Goal: Task Accomplishment & Management: Use online tool/utility

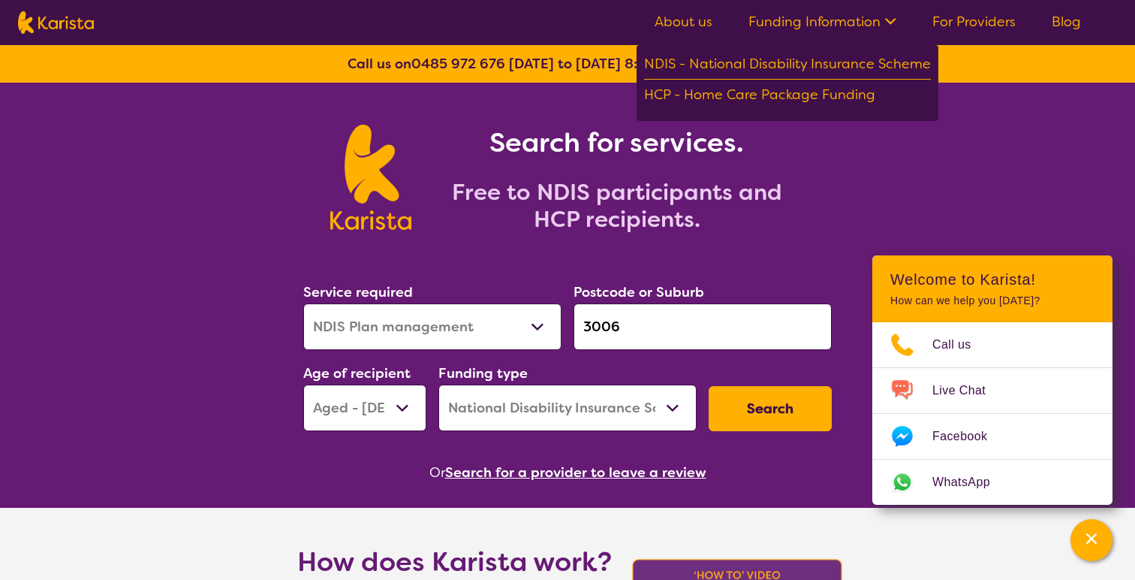
select select "NDIS Plan management"
select select "AG"
select select "NDIS"
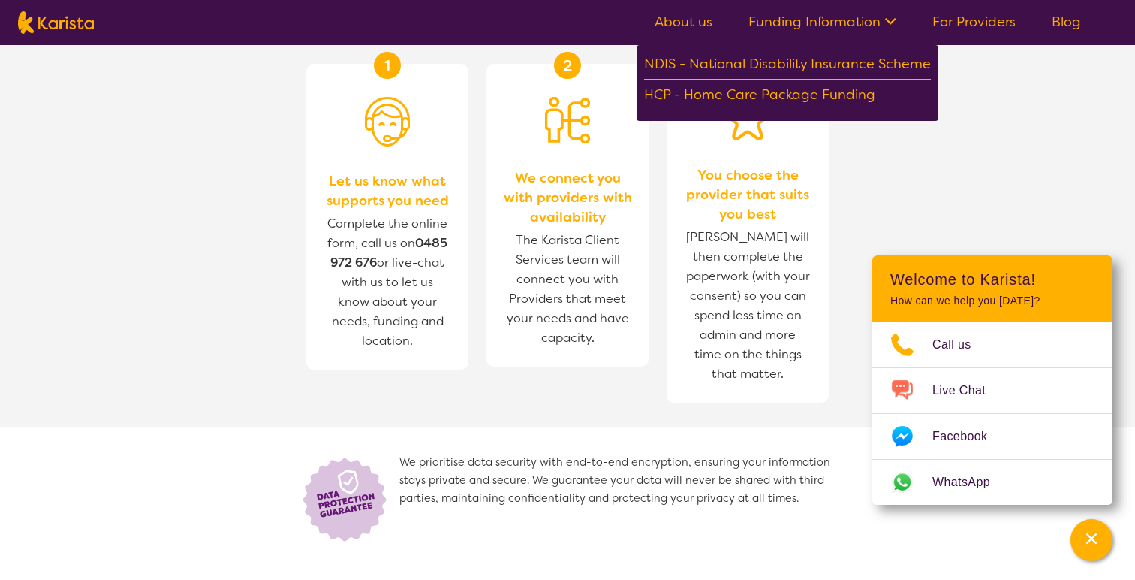
scroll to position [660, 0]
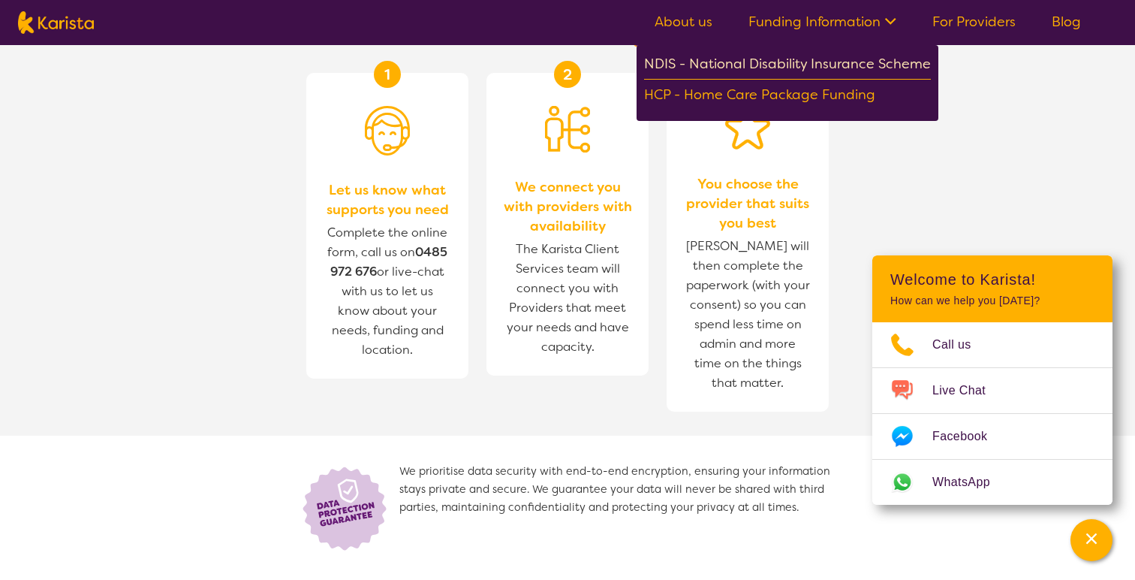
click at [755, 65] on div "NDIS - National Disability Insurance Scheme" at bounding box center [787, 66] width 287 height 27
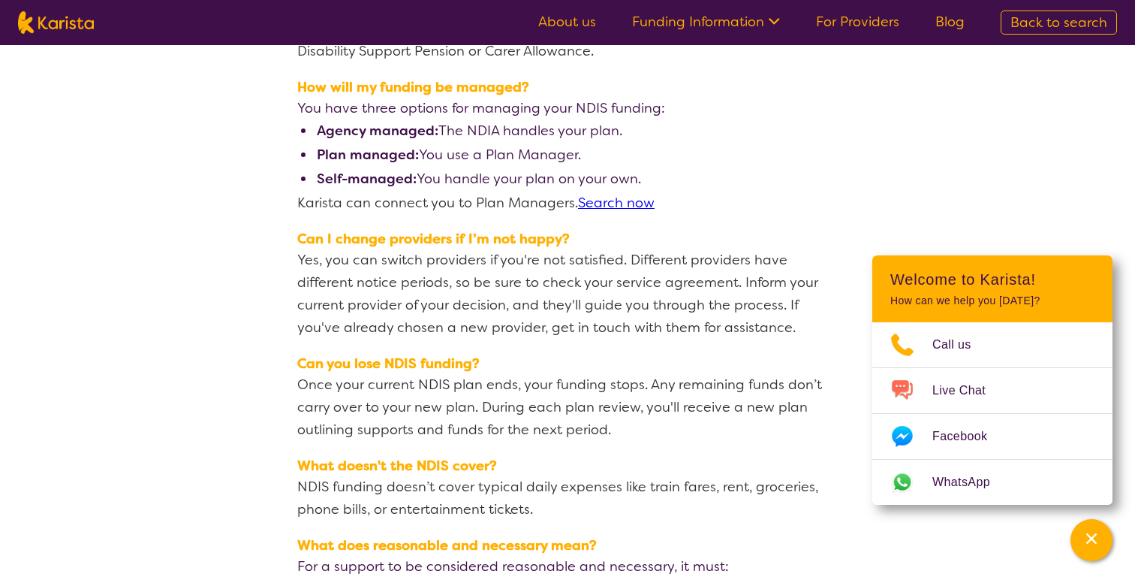
scroll to position [1947, 0]
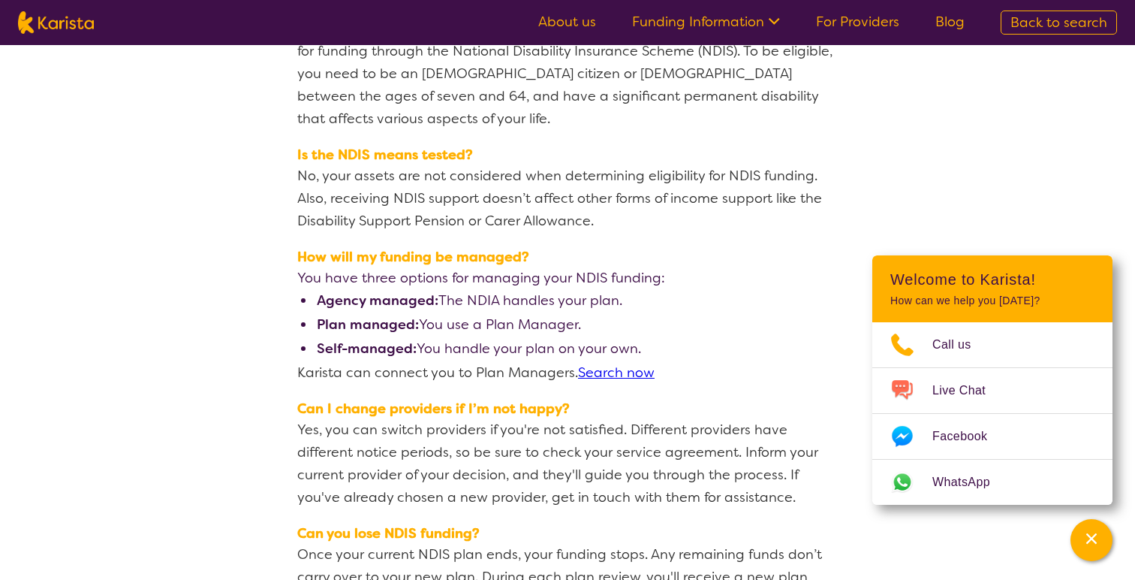
click at [614, 363] on link "Search now" at bounding box center [616, 372] width 77 height 18
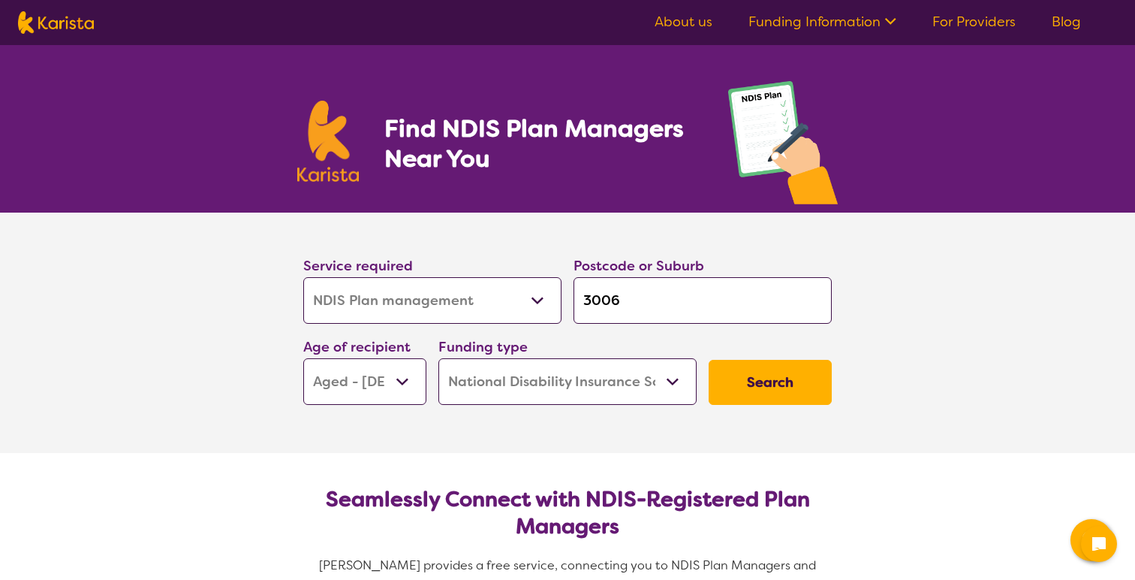
select select "NDIS Plan management"
select select "AG"
select select "NDIS"
select select "NDIS Plan management"
select select "AG"
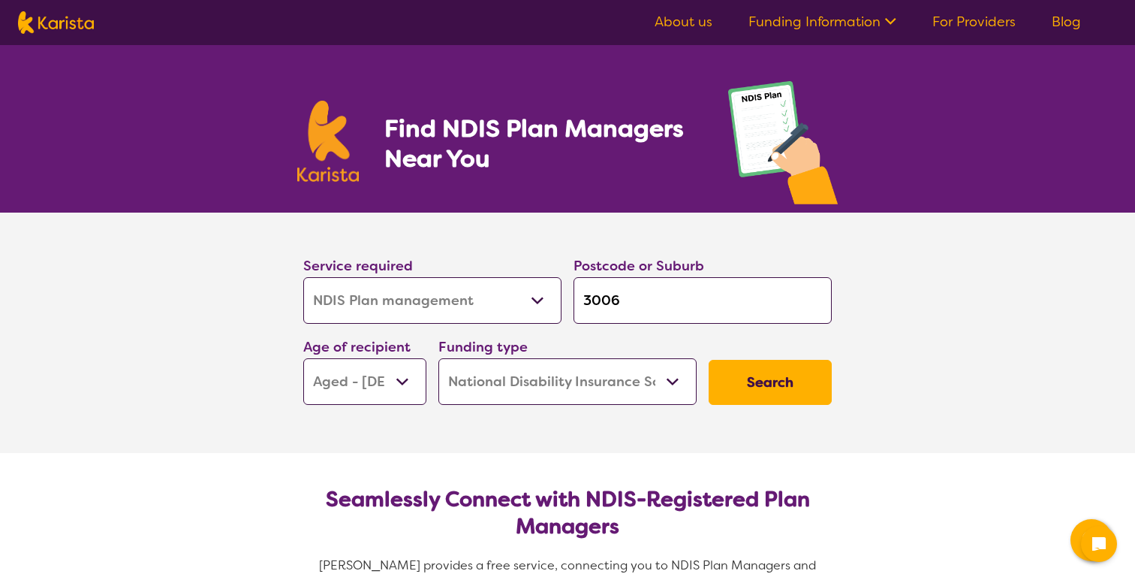
select select "NDIS"
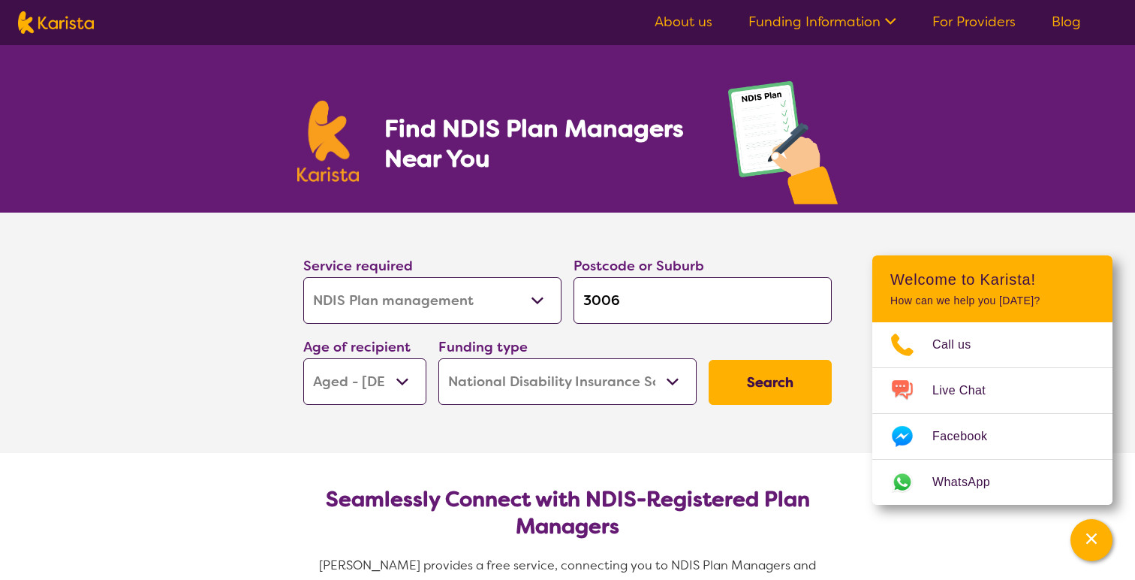
click at [553, 303] on select "Allied Health Assistant Assessment ([MEDICAL_DATA] or [MEDICAL_DATA]) Behaviour…" at bounding box center [432, 300] width 258 height 47
click at [303, 277] on select "Allied Health Assistant Assessment ([MEDICAL_DATA] or [MEDICAL_DATA]) Behaviour…" at bounding box center [432, 300] width 258 height 47
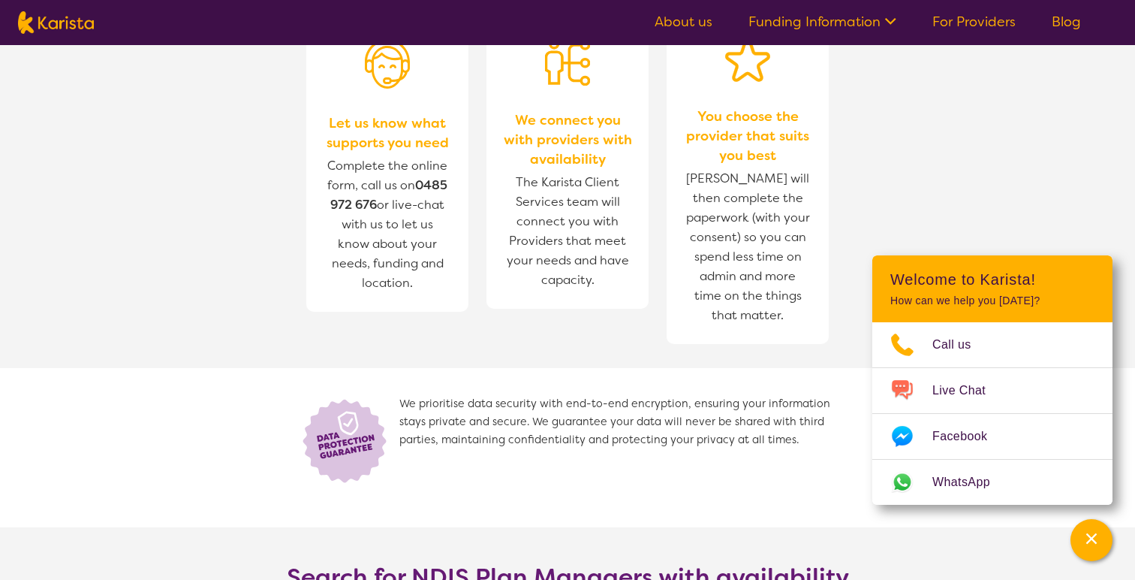
scroll to position [1952, 0]
